Goal: Transaction & Acquisition: Purchase product/service

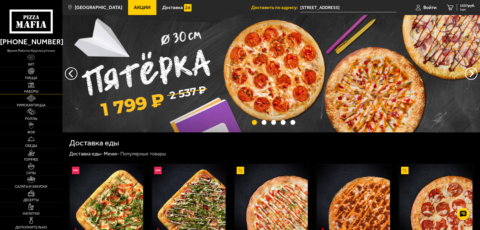
click at [35, 87] on link "Наборы" at bounding box center [31, 87] width 62 height 13
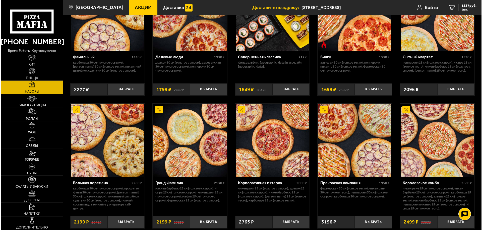
scroll to position [577, 0]
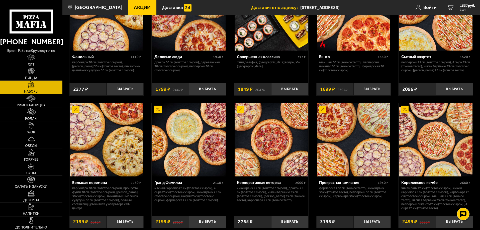
click at [334, 184] on div "Прекрасная компания" at bounding box center [347, 183] width 57 height 5
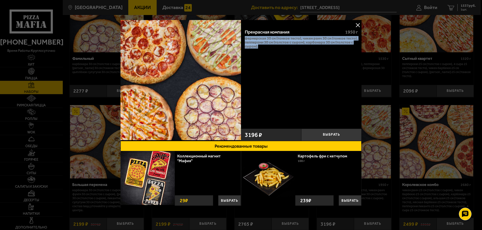
drag, startPoint x: 244, startPoint y: 36, endPoint x: 269, endPoint y: 47, distance: 27.4
click at [269, 47] on p "Фермерская 30 см (тонкое тесто), Чикен Ранч 30 см (тонкое тесто), Пепперони 30 …" at bounding box center [301, 42] width 113 height 12
copy p "Фермерская 30 см (тонкое тесто), Чикен Ранч 30 см (тонкое тесто), Пепперони 30 …"
